Goal: Register for event/course

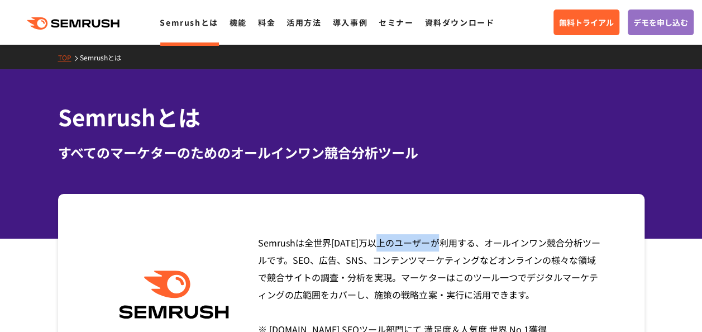
drag, startPoint x: 258, startPoint y: 242, endPoint x: 296, endPoint y: 246, distance: 38.1
click at [296, 246] on span "Semrushは全世界1000万以上のユーザーが利用する、オールインワン競合分析ツールです。SEO、広告、SNS、コンテンツマーケティングなどオンラインの様々…" at bounding box center [429, 294] width 342 height 117
copy span "Semrush"
click at [387, 21] on link "セミナー" at bounding box center [396, 22] width 35 height 11
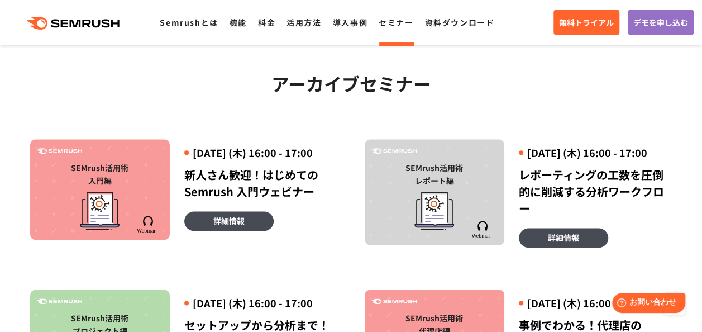
scroll to position [614, 0]
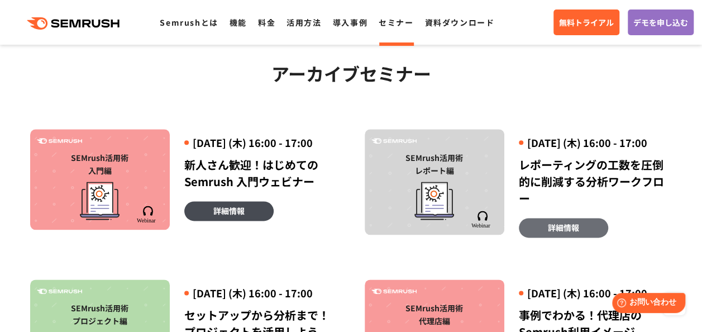
click at [543, 237] on link "詳細情報" at bounding box center [563, 228] width 89 height 20
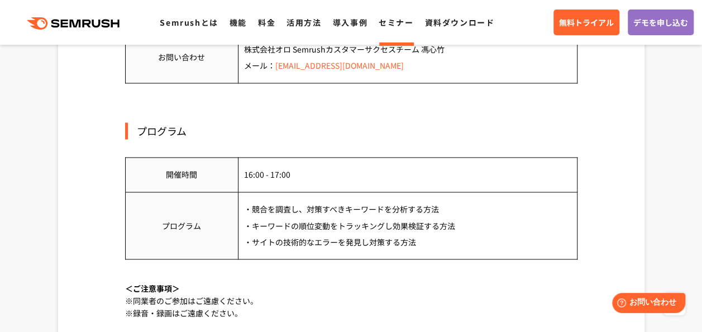
scroll to position [782, 0]
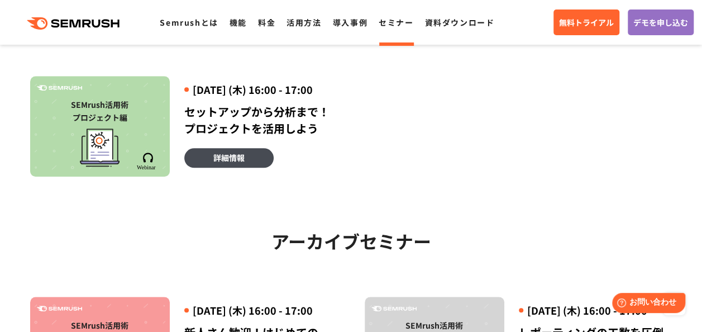
scroll to position [279, 0]
